Goal: Navigation & Orientation: Find specific page/section

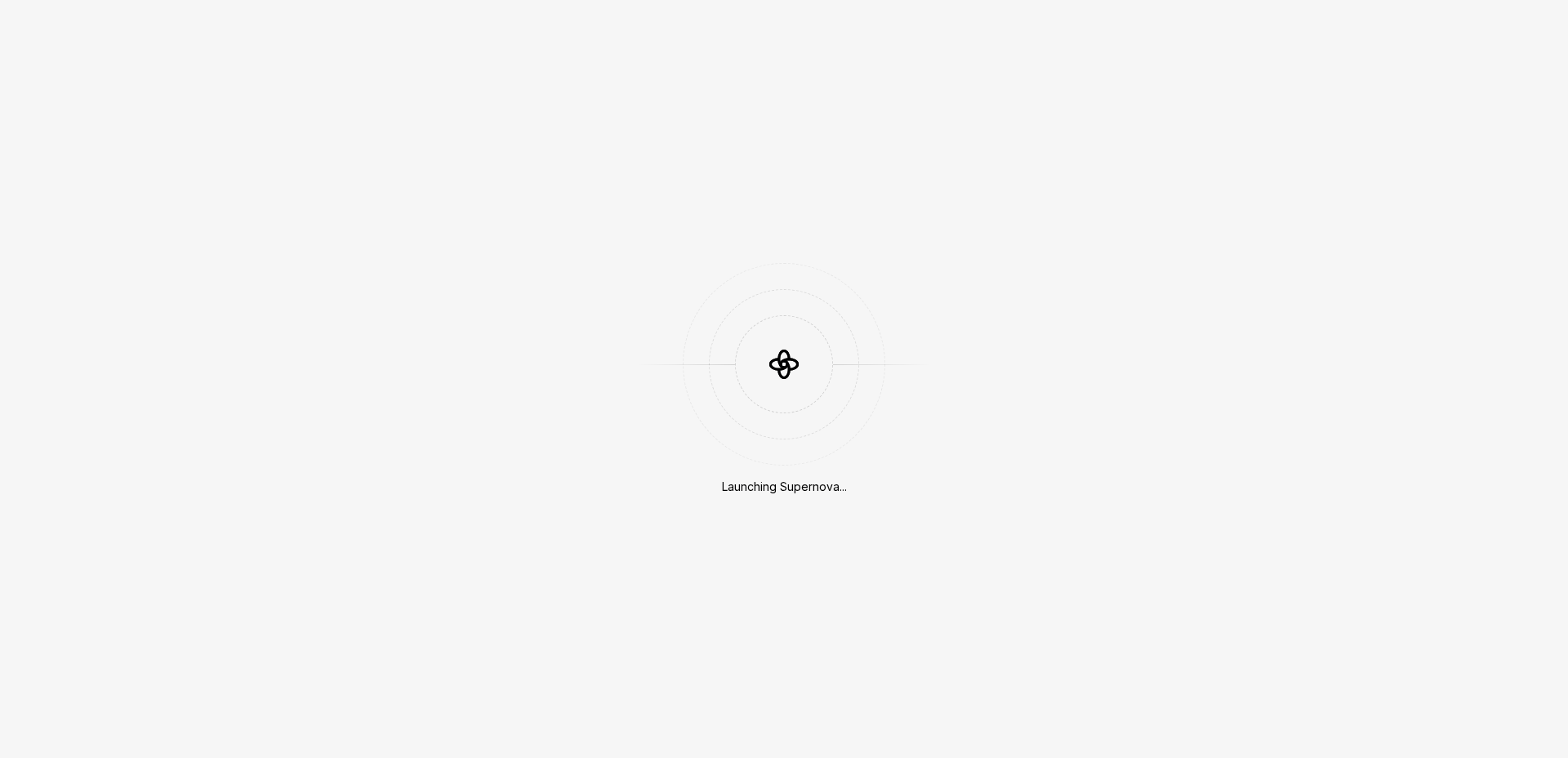
click at [671, 164] on div "Launching Supernova..." at bounding box center [784, 379] width 1568 height 758
click at [1135, 457] on div "Launching Supernova..." at bounding box center [784, 379] width 1568 height 758
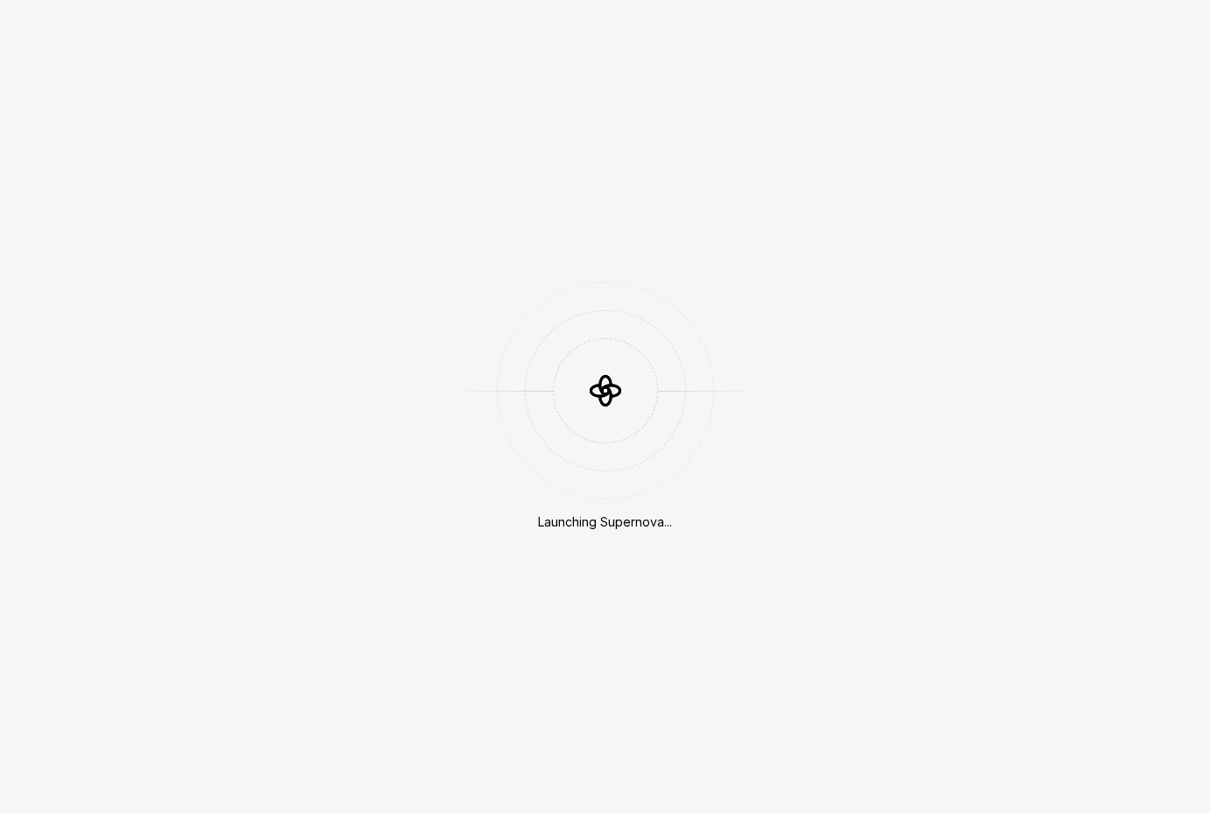
click at [906, 286] on div "Launching Supernova..." at bounding box center [605, 406] width 1210 height 813
